Goal: Task Accomplishment & Management: Manage account settings

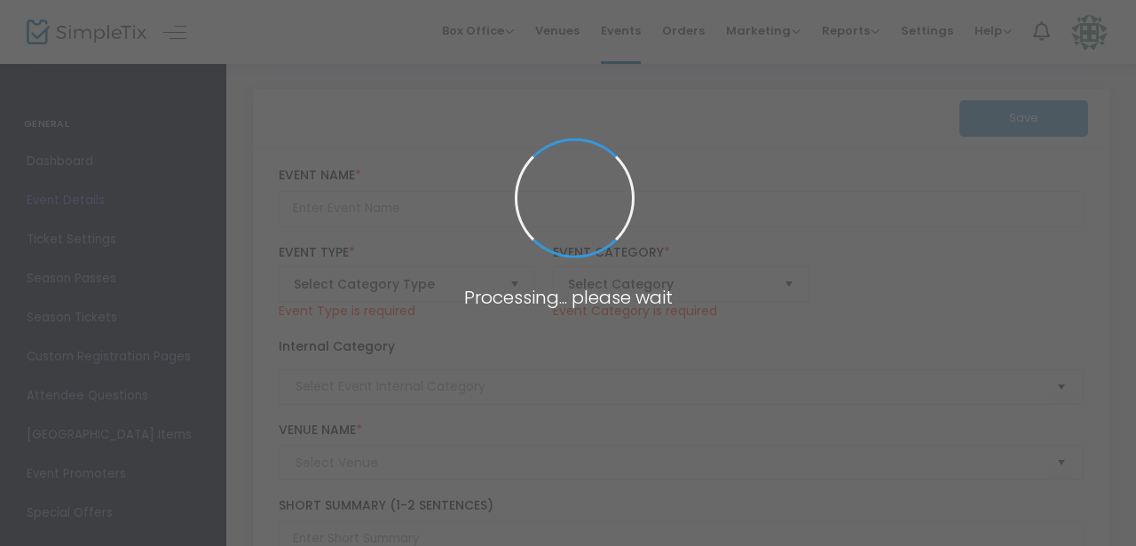
type input "Menasha High Class of 2005: 20 Year Reunion"
type textarea "It’s hard to believe it’s been 20 years since we graduated! Please join us for …"
type input "Buy Reunion Tickets"
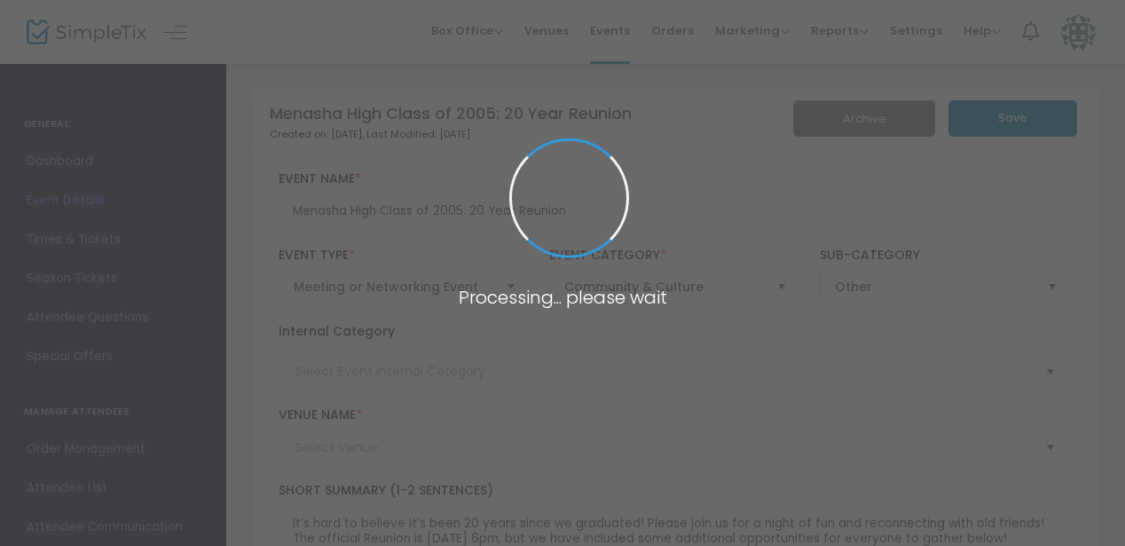
type input "Appleton Beer Factory"
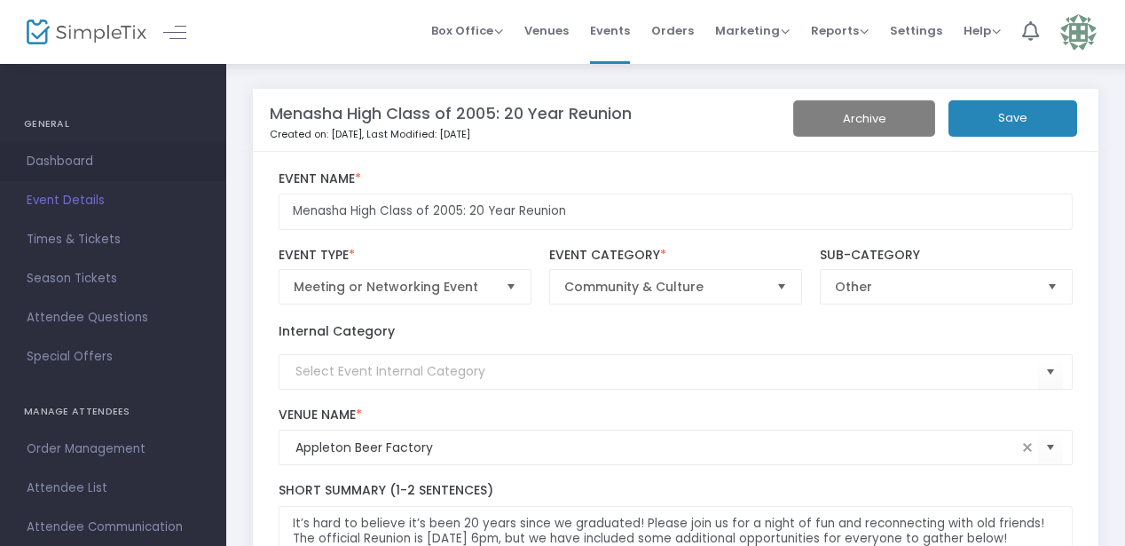
click at [119, 153] on span "Dashboard" at bounding box center [113, 161] width 173 height 23
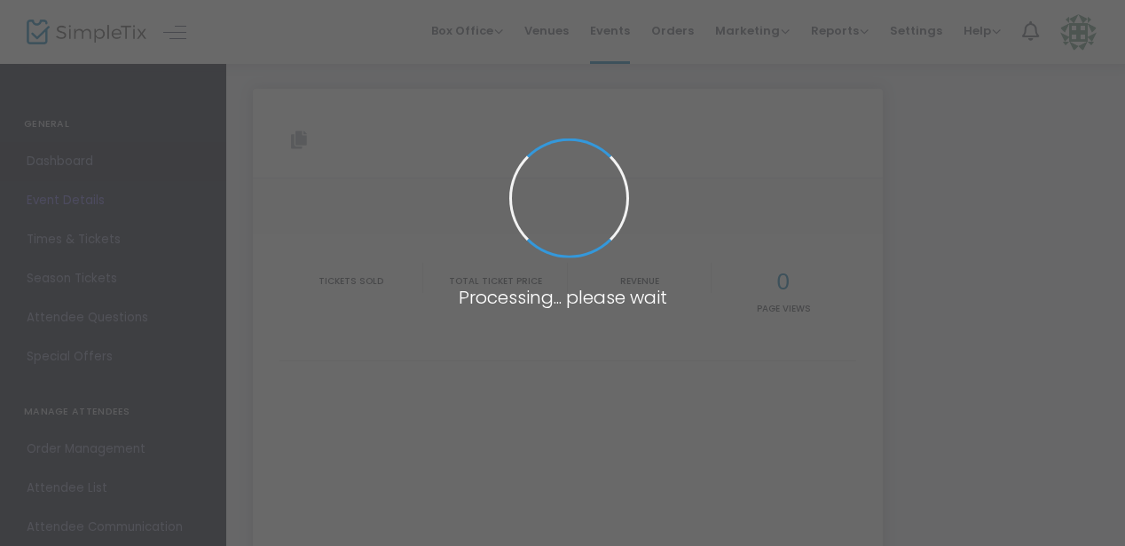
type input "[URL][DOMAIN_NAME]"
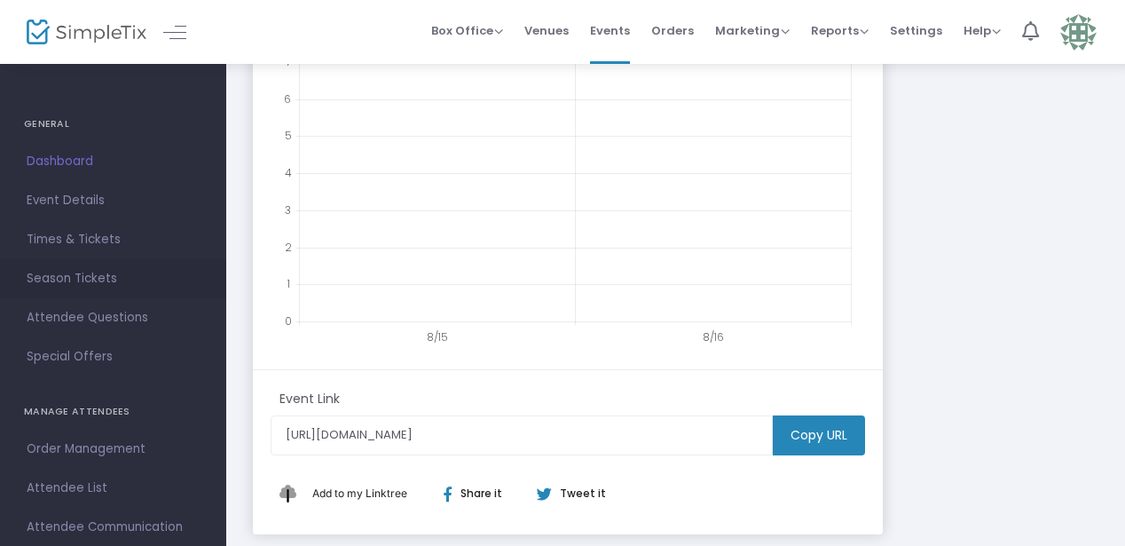
scroll to position [438, 0]
click at [86, 453] on span "Order Management" at bounding box center [113, 448] width 173 height 23
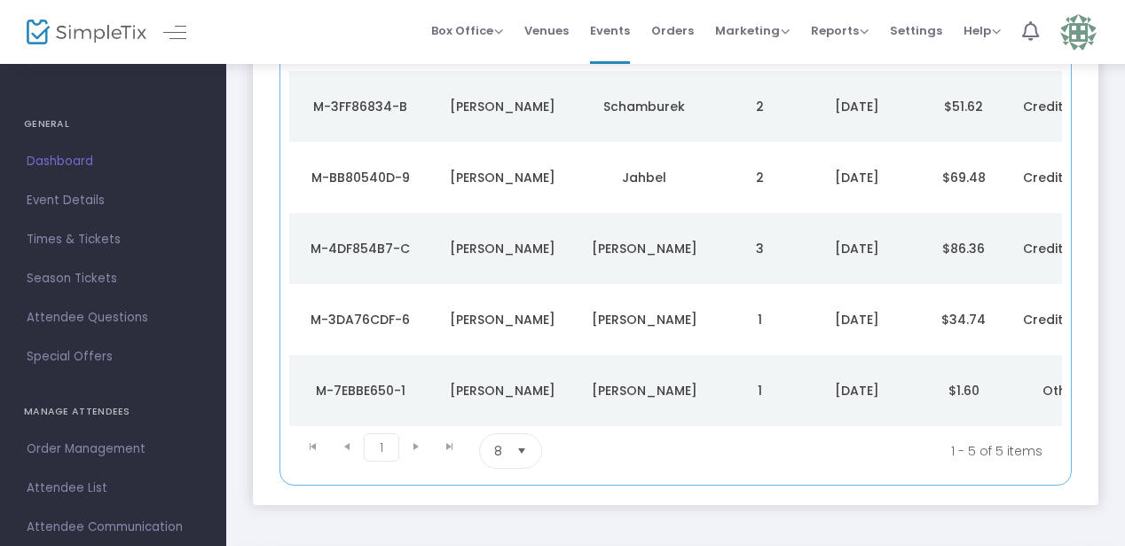
scroll to position [368, 0]
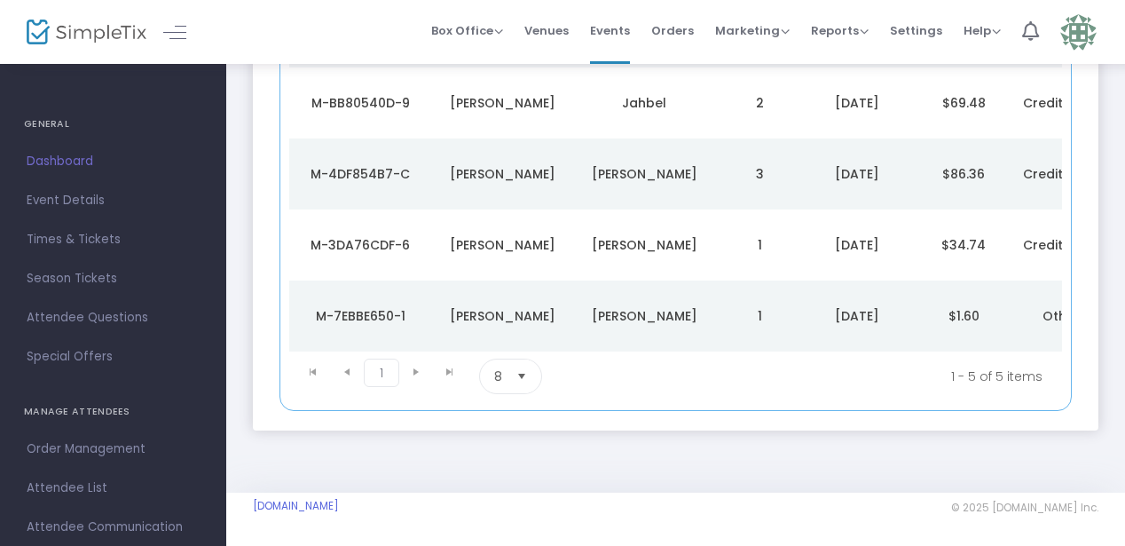
click at [529, 387] on span "Select" at bounding box center [522, 375] width 29 height 29
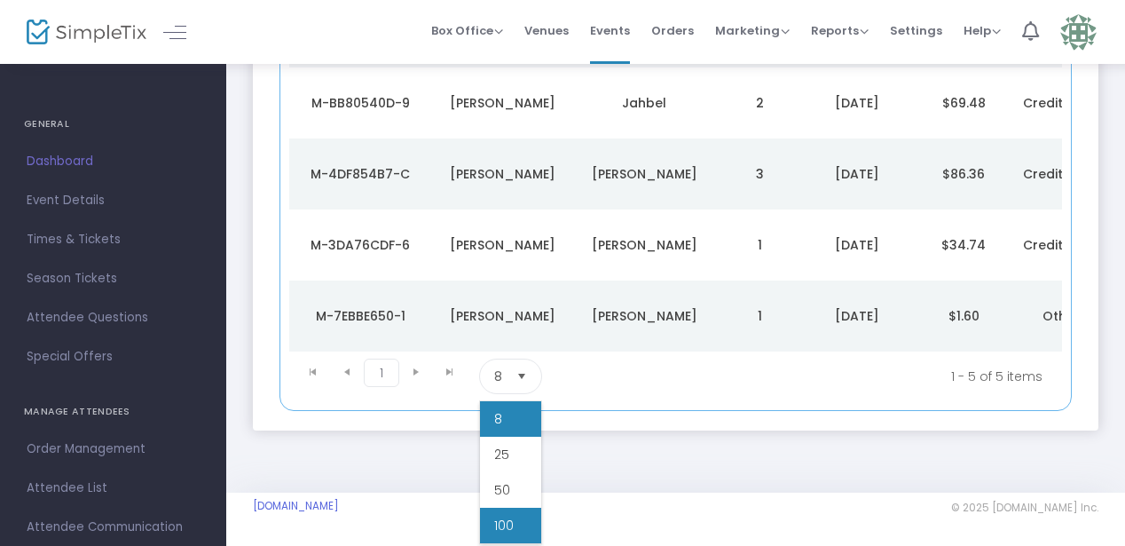
click at [500, 523] on span "100" at bounding box center [504, 525] width 20 height 18
